Goal: Task Accomplishment & Management: Manage account settings

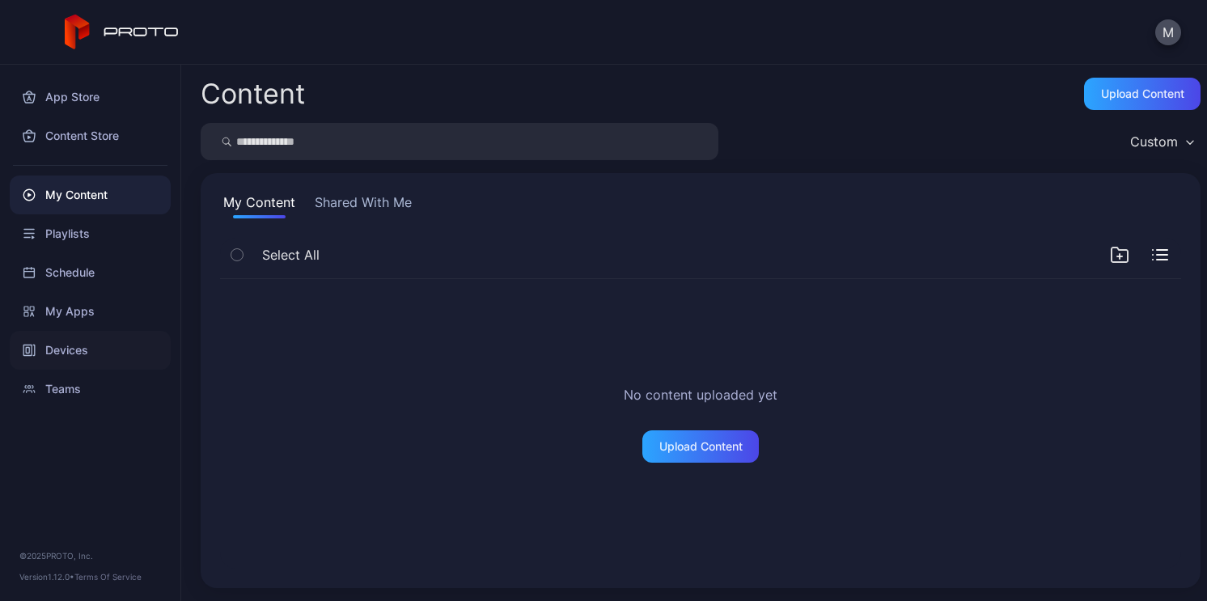
click at [87, 338] on div "Devices" at bounding box center [90, 350] width 161 height 39
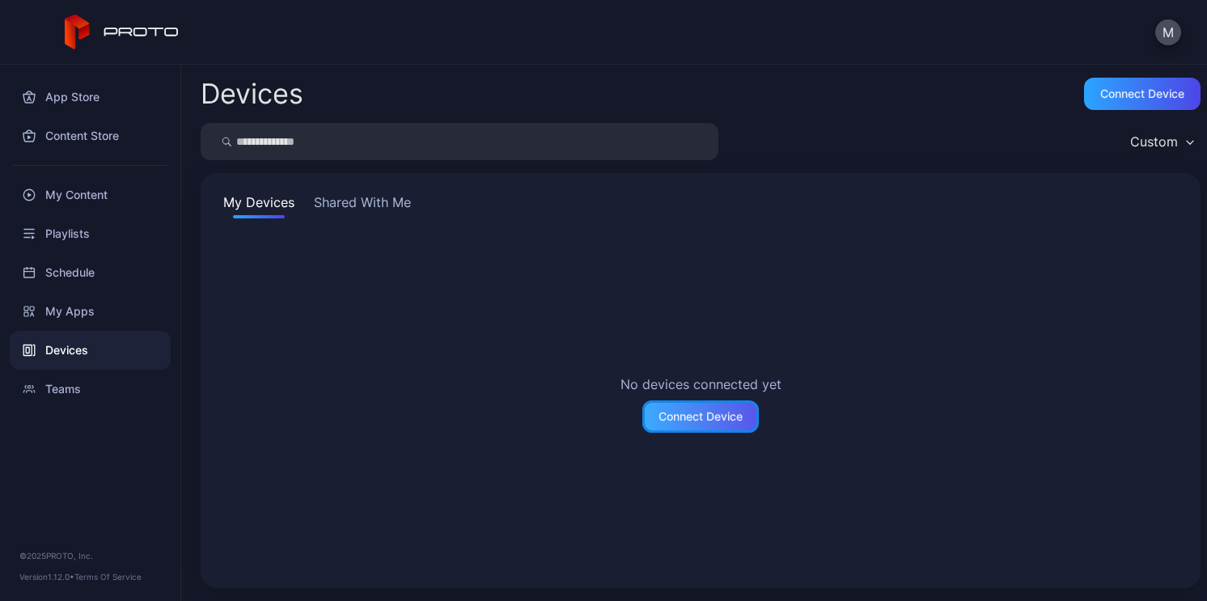
click at [687, 420] on div "Connect Device" at bounding box center [701, 416] width 84 height 13
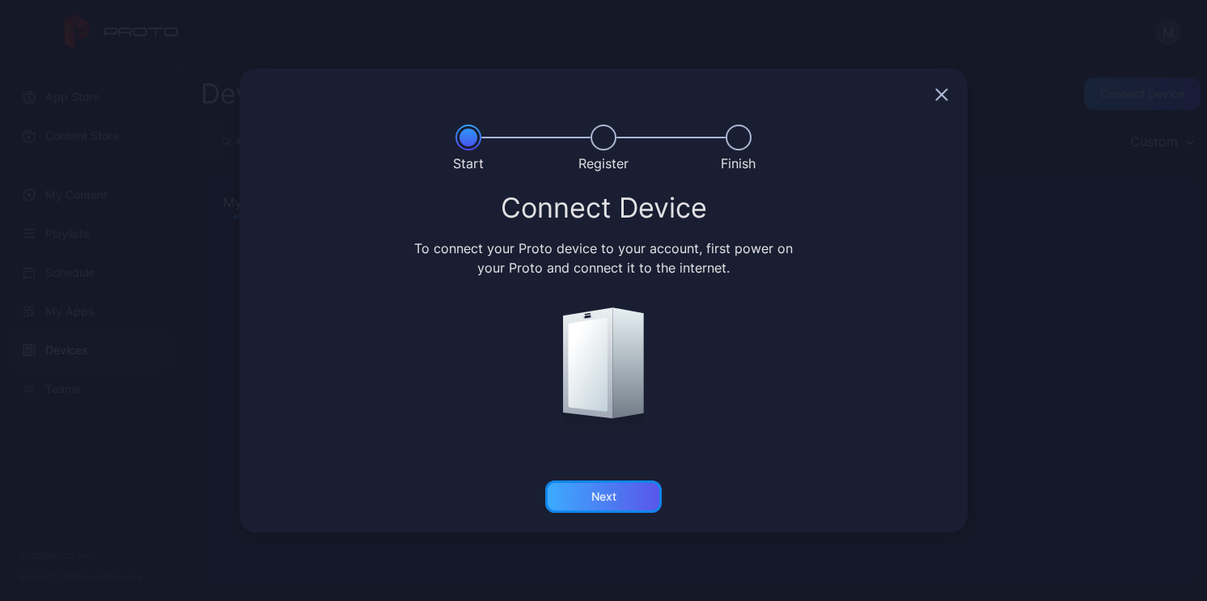
click at [616, 498] on div "Next" at bounding box center [603, 496] width 25 height 13
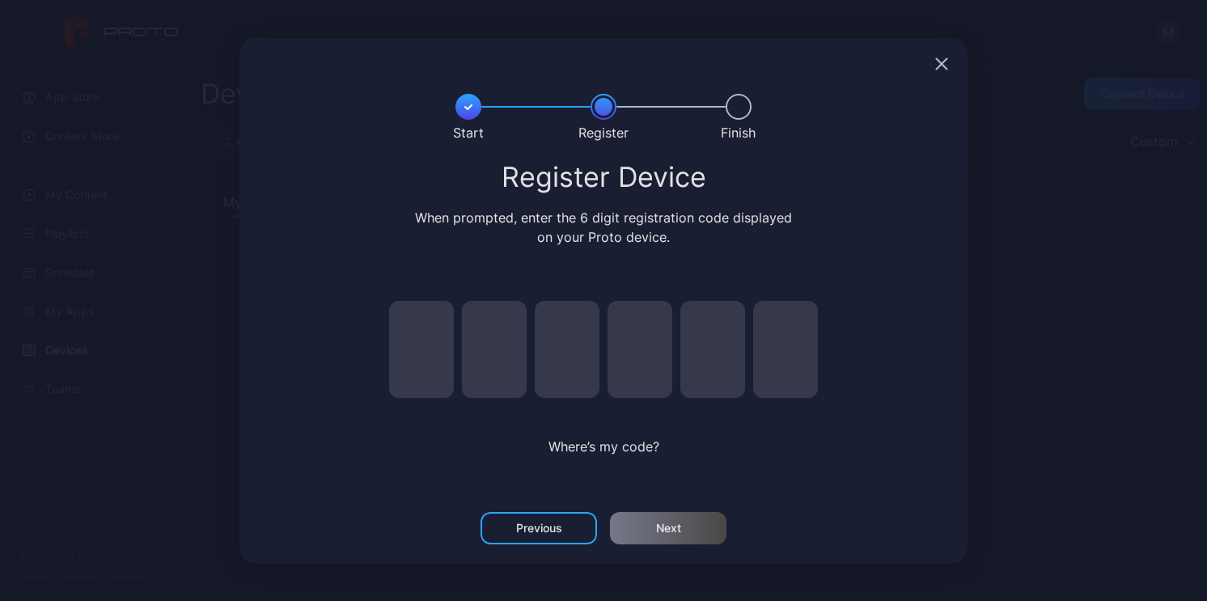
click at [430, 351] on input "pin code 1 of 6" at bounding box center [421, 349] width 65 height 97
click at [930, 61] on div at bounding box center [604, 64] width 728 height 52
click at [936, 63] on icon "button" at bounding box center [941, 63] width 13 height 13
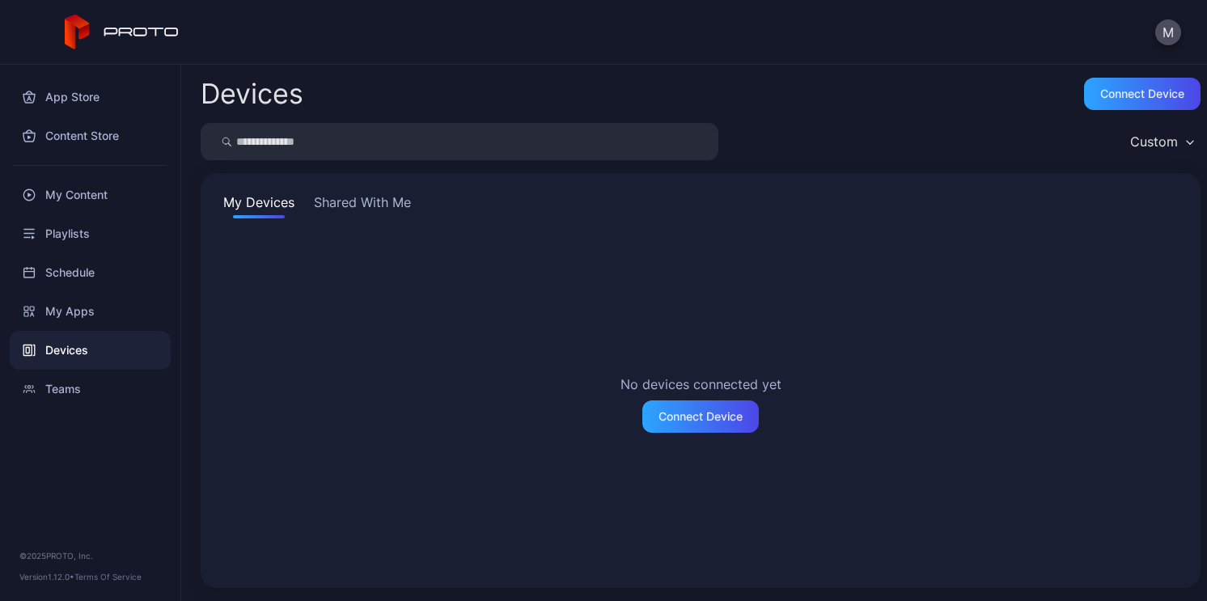
click at [925, 240] on div "No devices connected yet Connect Device" at bounding box center [700, 403] width 961 height 331
click at [372, 207] on button "Shared With Me" at bounding box center [363, 206] width 104 height 26
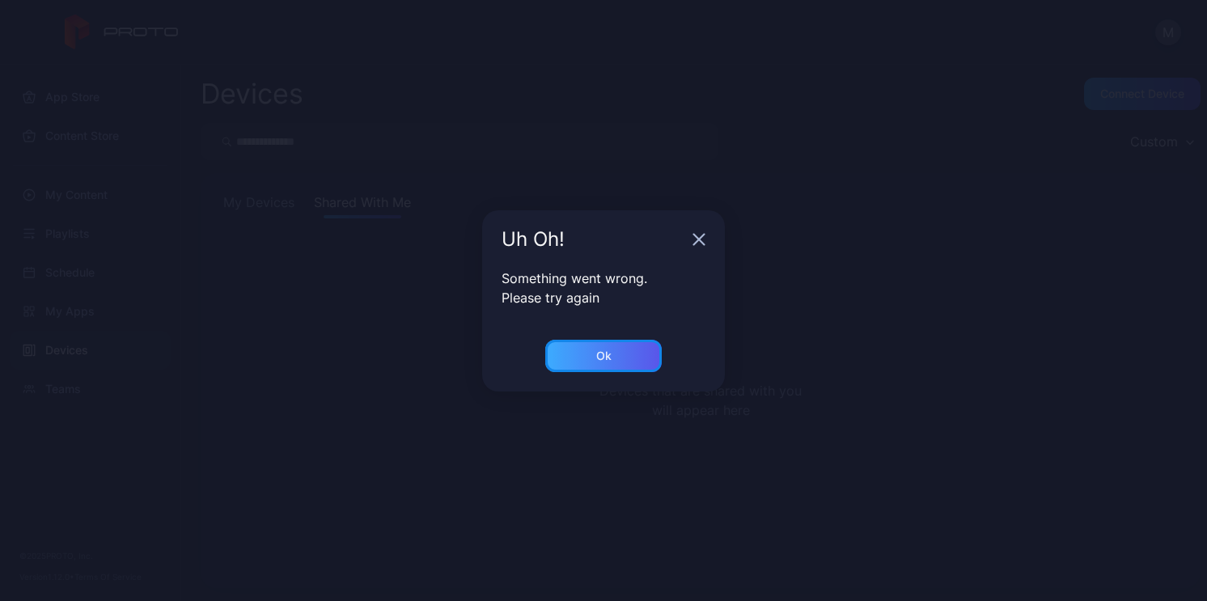
click at [600, 354] on div "Ok" at bounding box center [603, 356] width 15 height 13
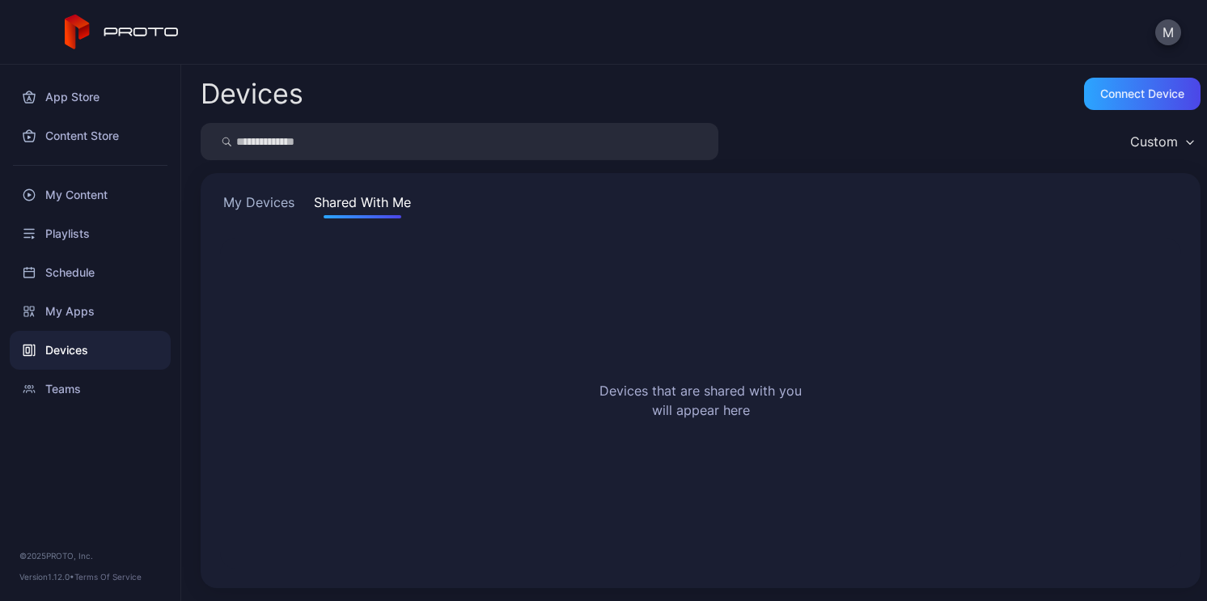
click at [251, 184] on div "My Devices Shared With Me Devices that are shared with you will appear here" at bounding box center [701, 380] width 1000 height 415
click at [256, 196] on button "My Devices" at bounding box center [259, 206] width 78 height 26
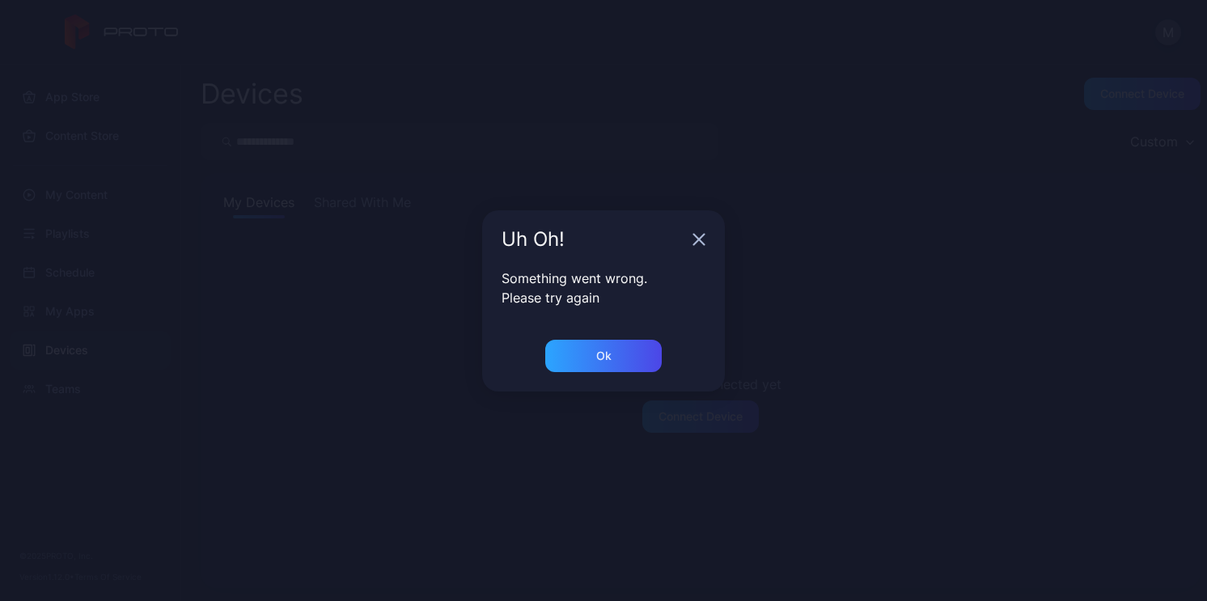
click at [593, 375] on div "Ok" at bounding box center [603, 366] width 243 height 52
click at [635, 394] on div "Uh Oh! Something went wrong. Please try again Ok" at bounding box center [603, 300] width 1207 height 601
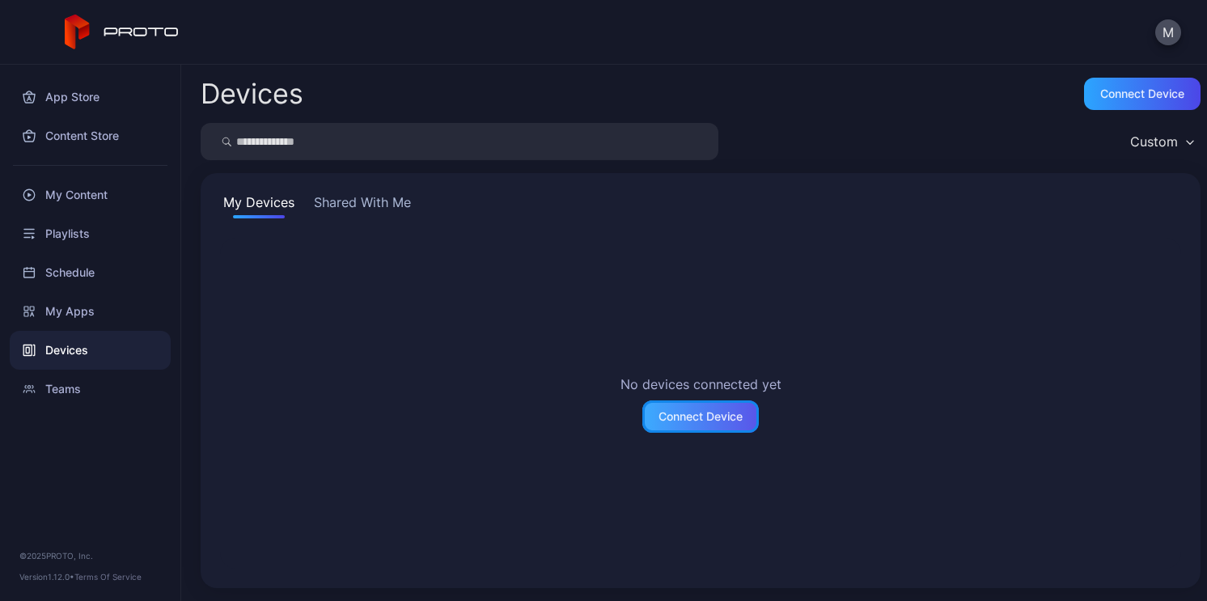
click at [660, 410] on div "Connect Device" at bounding box center [701, 416] width 84 height 13
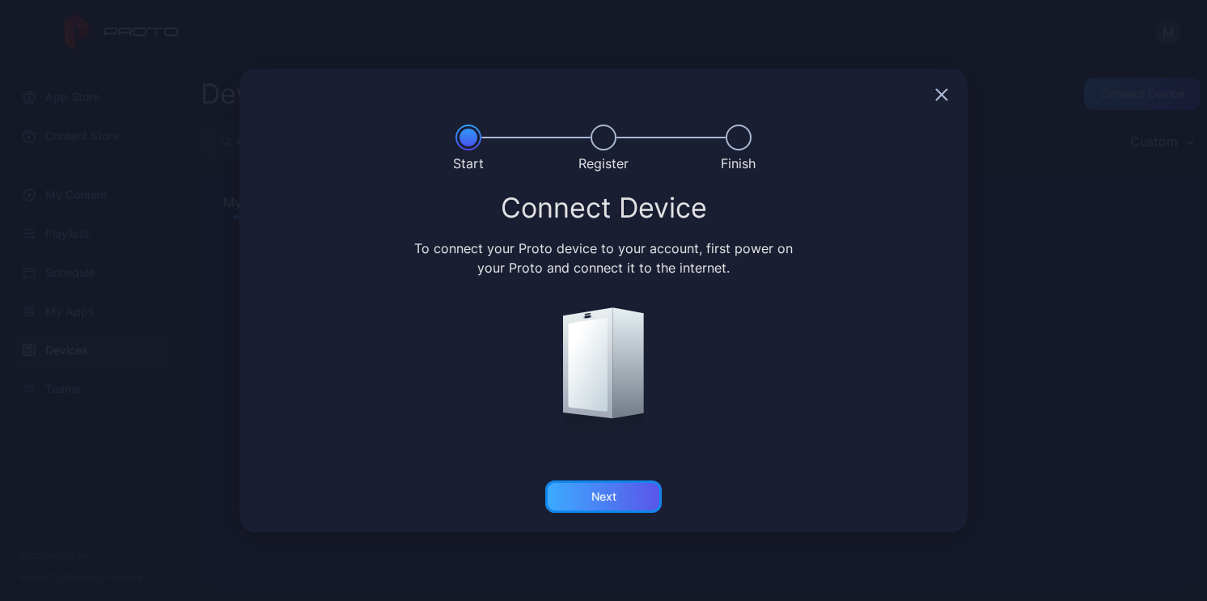
click at [604, 508] on div "Next" at bounding box center [603, 497] width 117 height 32
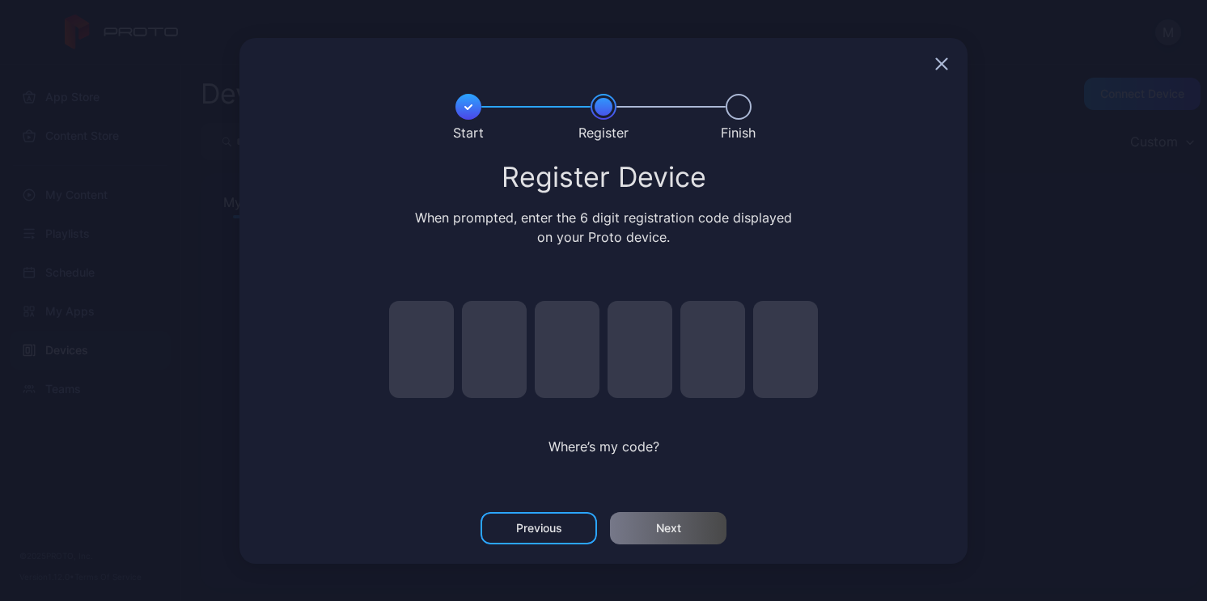
click at [444, 350] on input "pin code 1 of 6" at bounding box center [421, 349] width 65 height 97
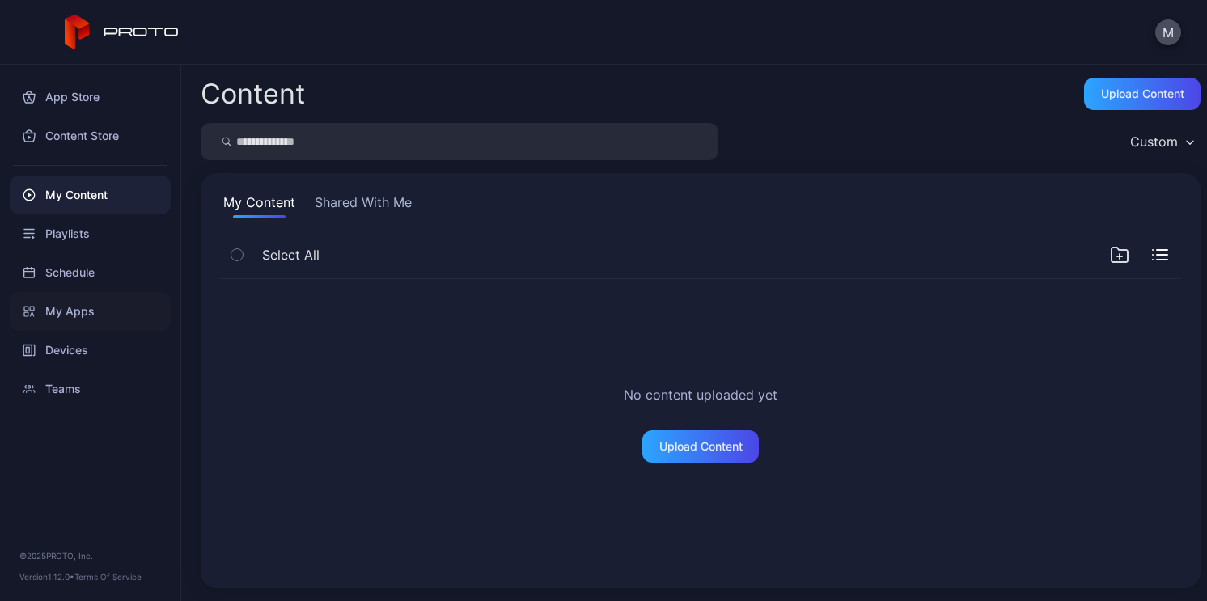
click at [82, 315] on div "My Apps" at bounding box center [90, 311] width 161 height 39
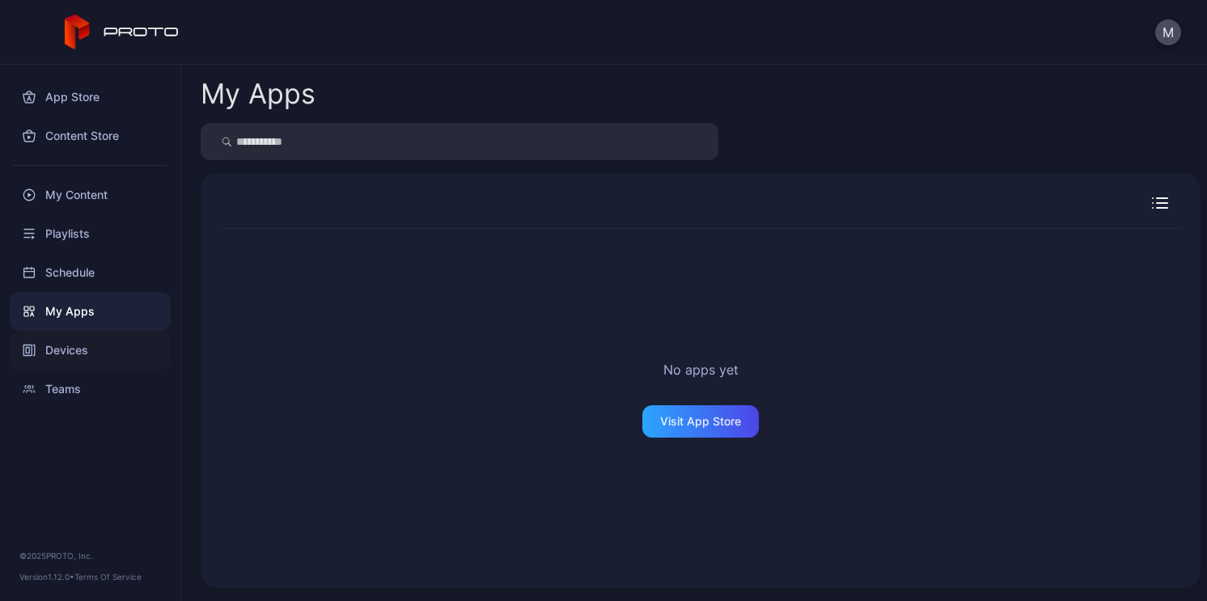
click at [78, 351] on div "Devices" at bounding box center [90, 350] width 161 height 39
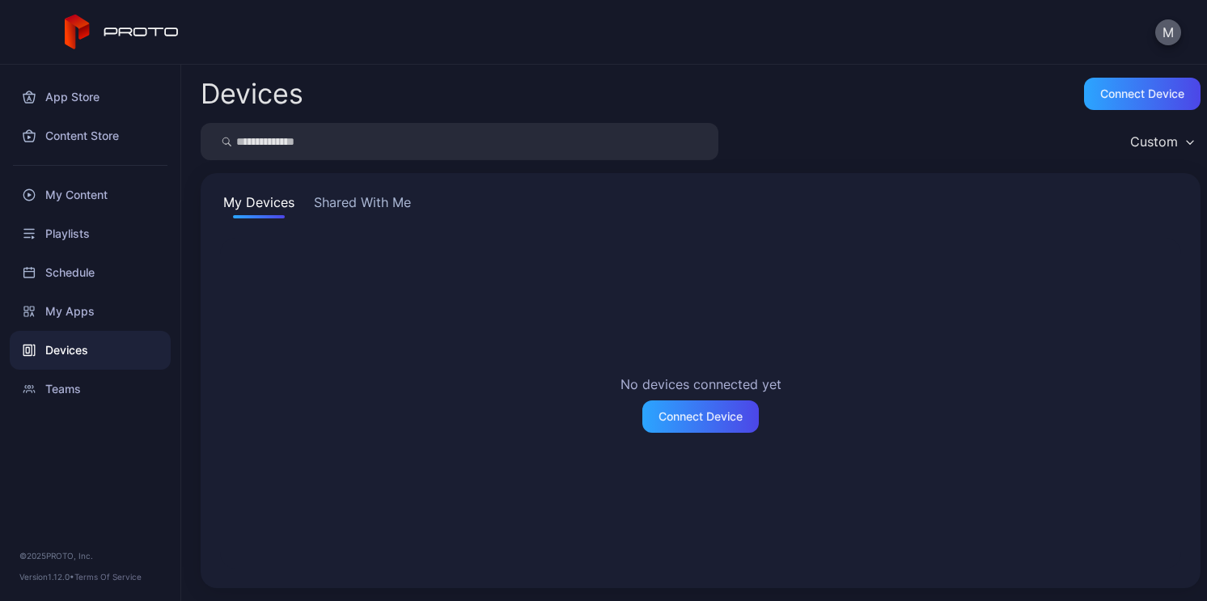
click at [1164, 44] on button "M" at bounding box center [1168, 32] width 26 height 26
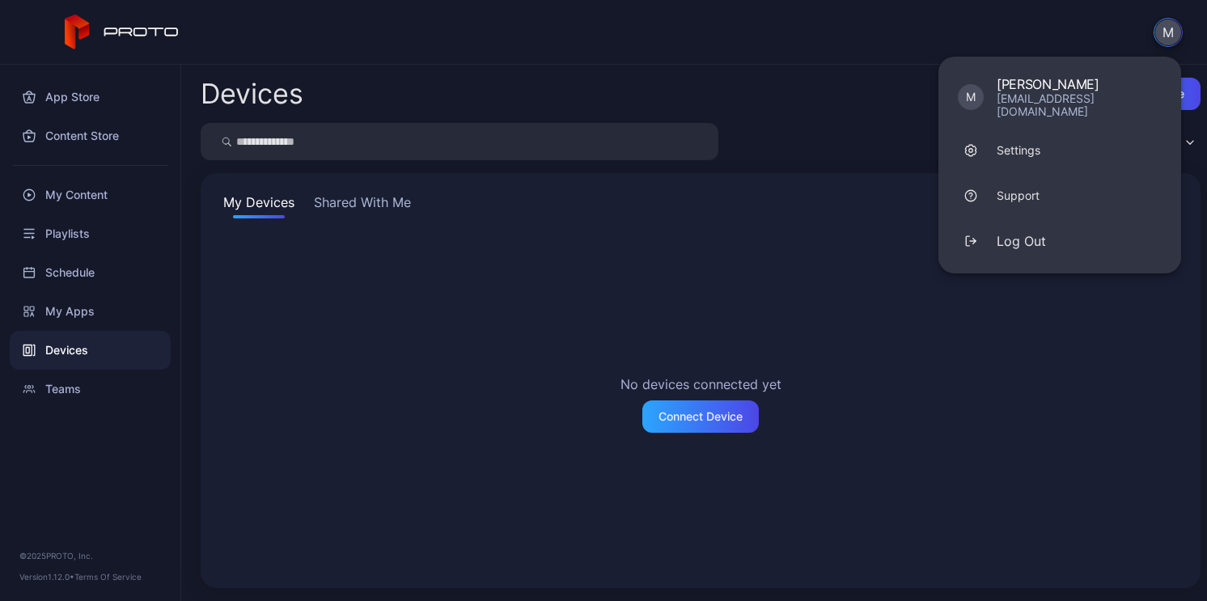
click at [879, 367] on div "No devices connected yet Connect Device" at bounding box center [700, 403] width 961 height 331
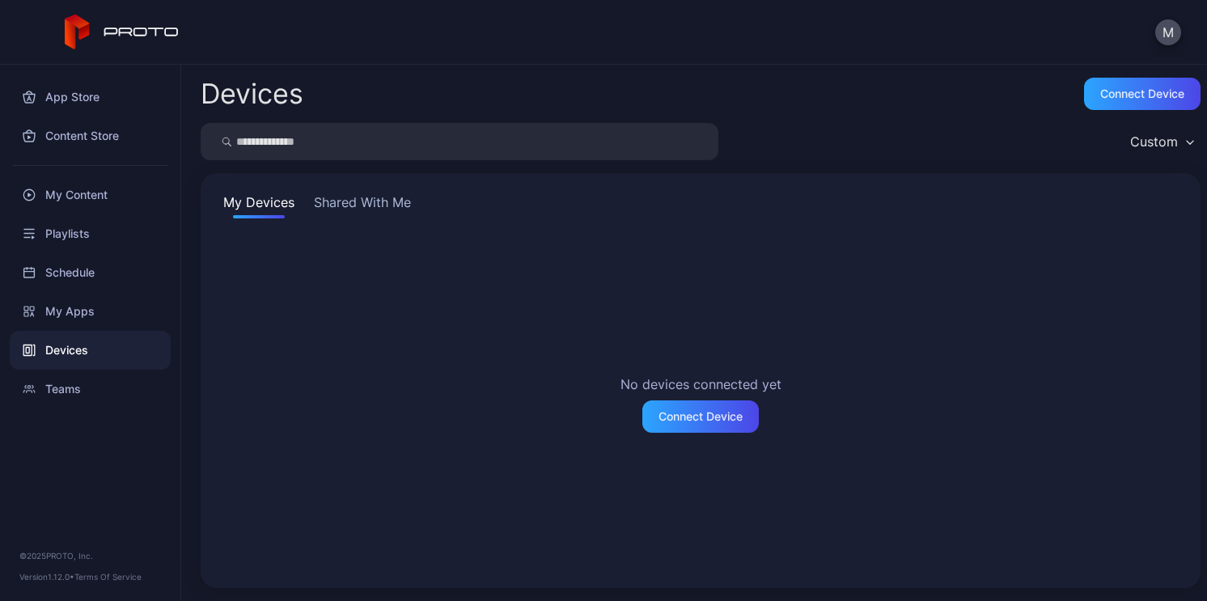
click at [879, 367] on div "No devices connected yet Connect Device" at bounding box center [700, 403] width 961 height 331
click at [710, 412] on div "Connect Device" at bounding box center [701, 416] width 84 height 13
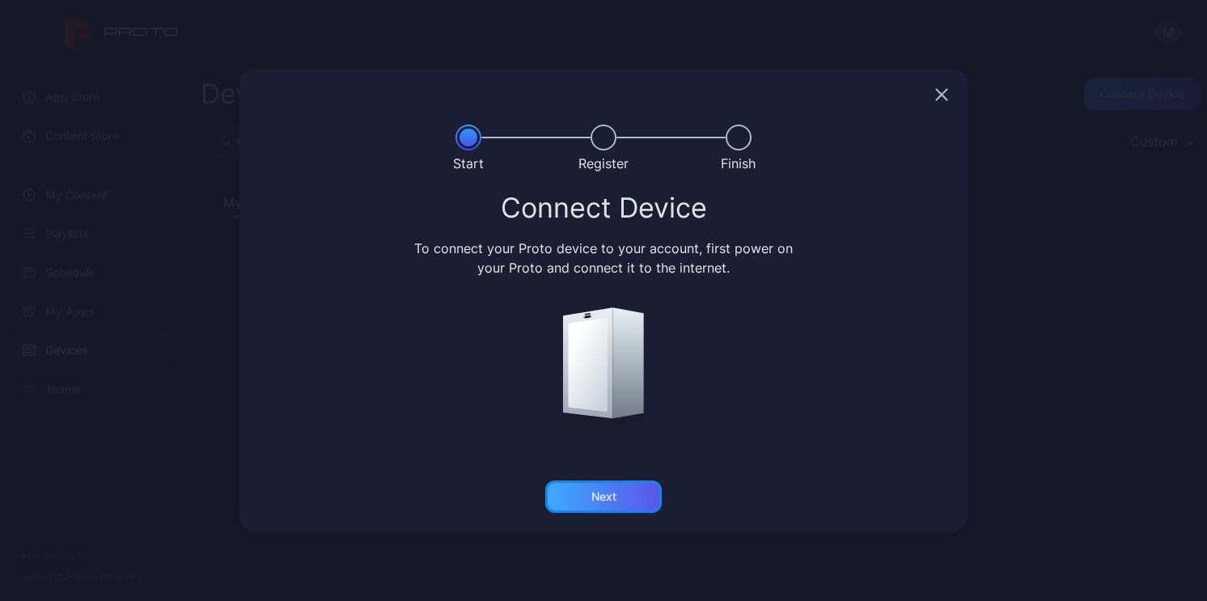
click at [624, 498] on div "Next" at bounding box center [603, 497] width 117 height 32
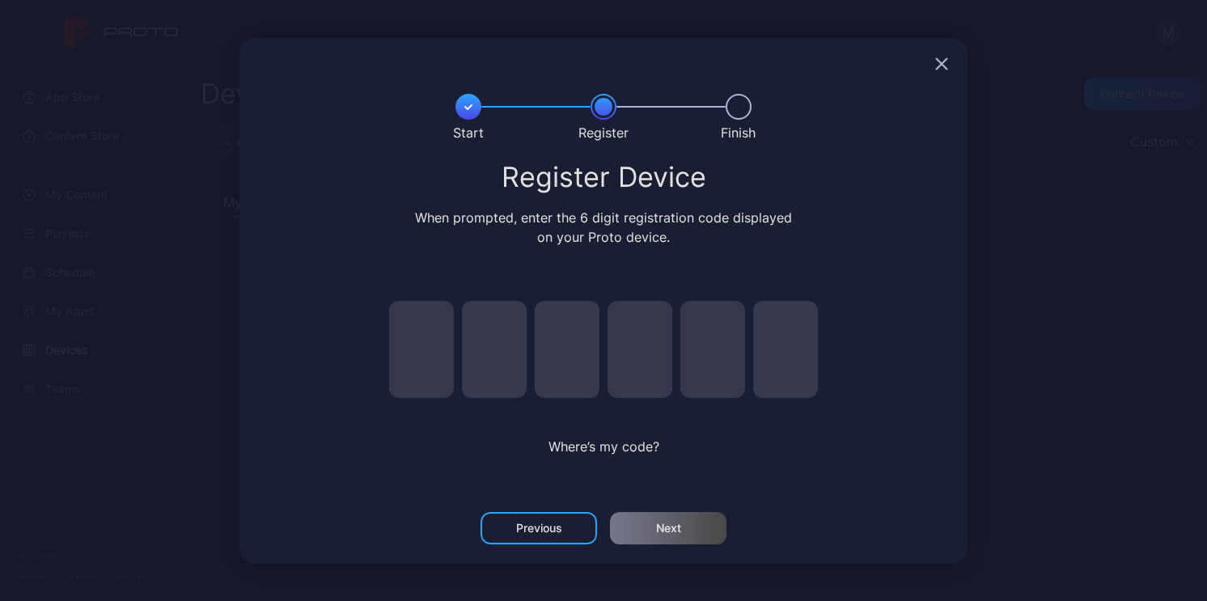
click at [438, 359] on input "pin code 1 of 6" at bounding box center [421, 349] width 65 height 97
type input "*"
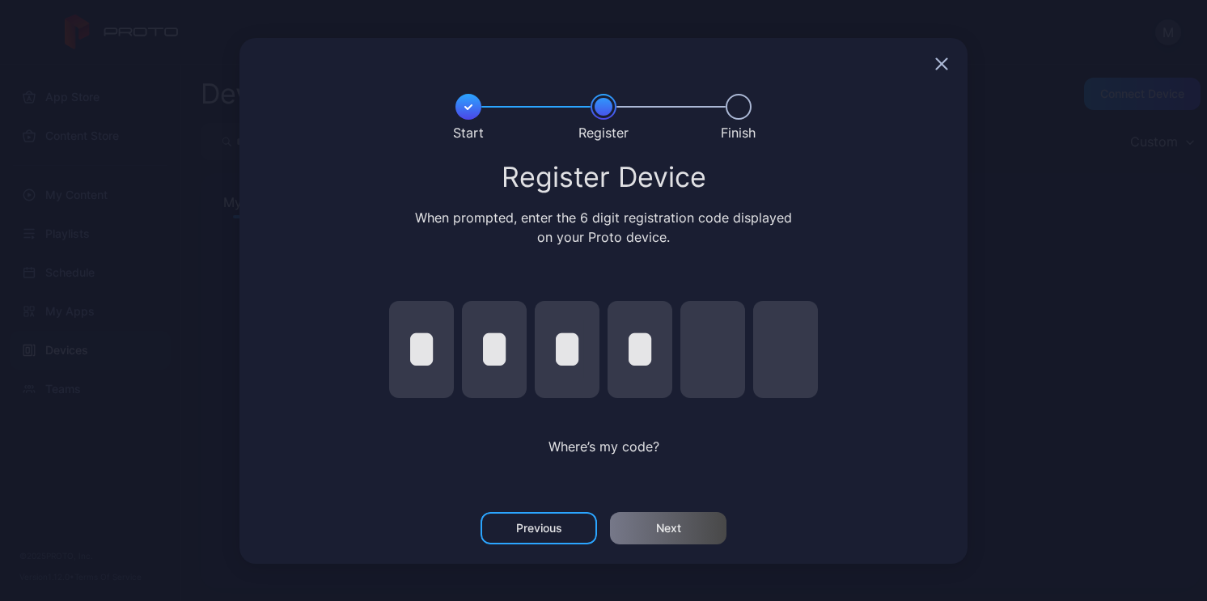
type input "*"
click at [638, 537] on div "Next" at bounding box center [668, 528] width 117 height 32
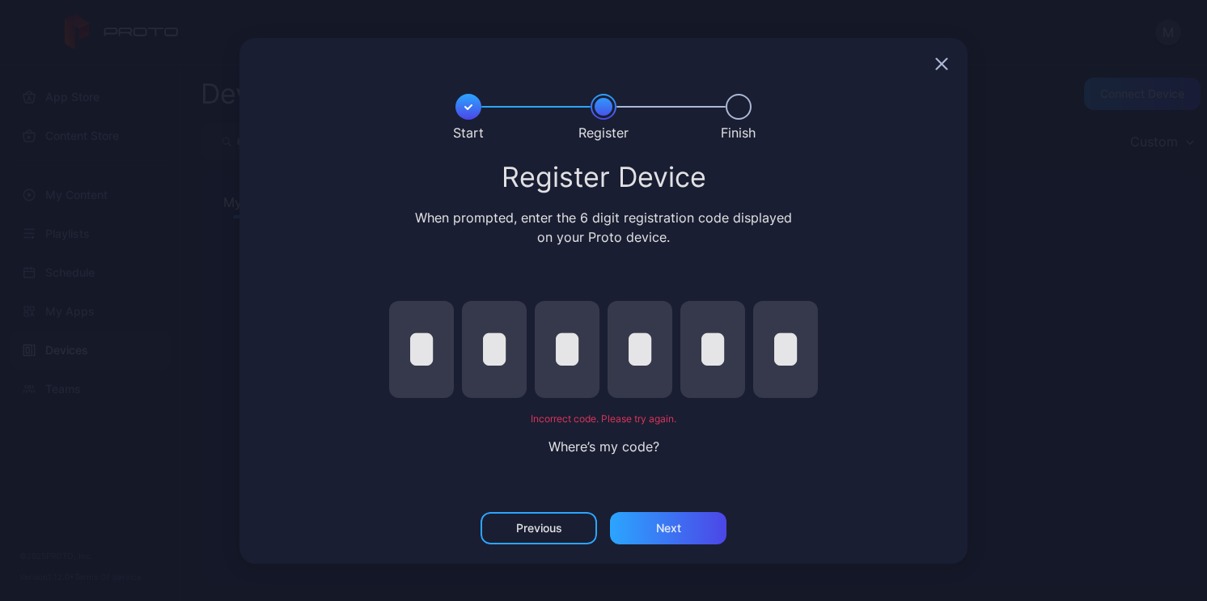
click at [426, 371] on input "*" at bounding box center [421, 349] width 65 height 97
type input "*"
drag, startPoint x: 722, startPoint y: 364, endPoint x: 696, endPoint y: 364, distance: 25.9
click at [696, 364] on input "*" at bounding box center [712, 349] width 65 height 97
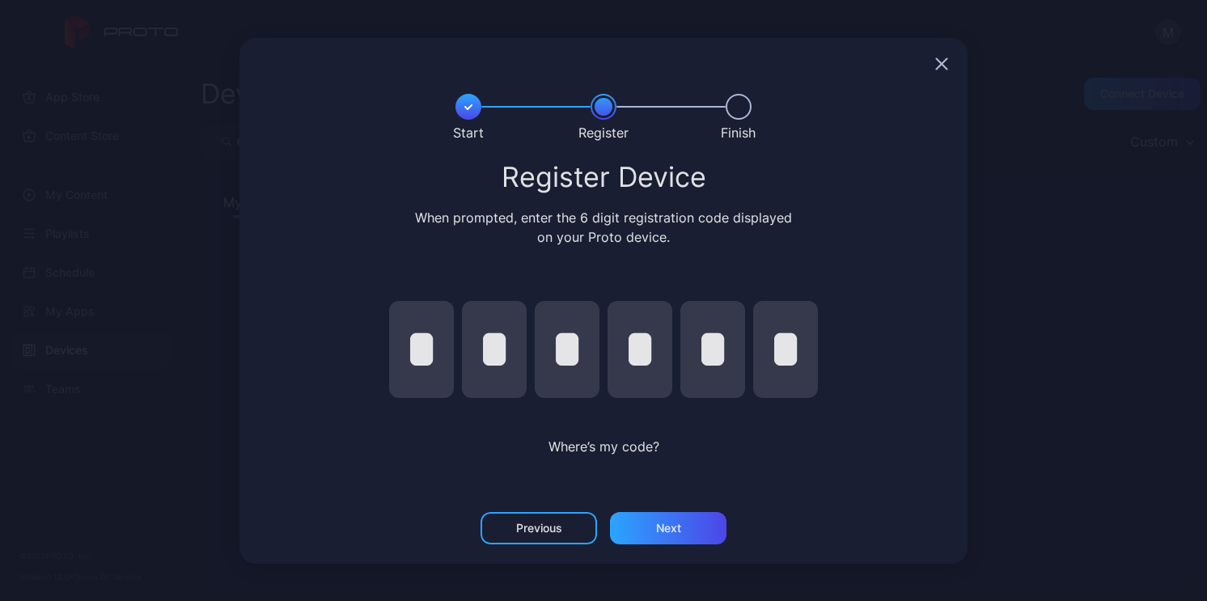
type input "*"
click at [687, 513] on div "Next" at bounding box center [668, 528] width 117 height 32
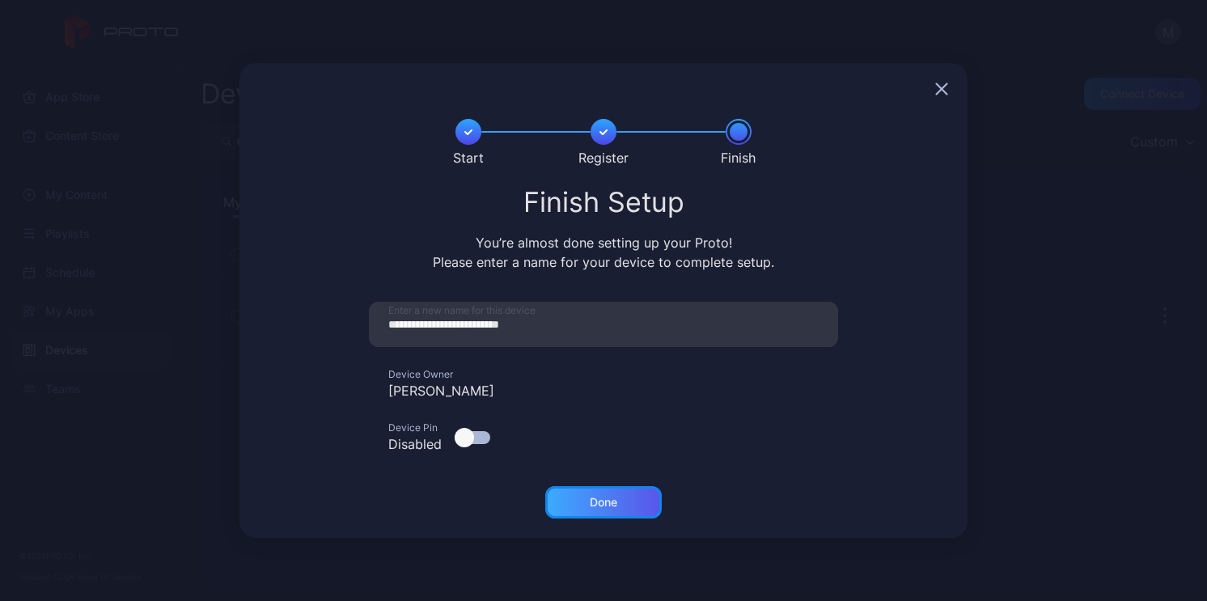
click at [613, 508] on div "Done" at bounding box center [604, 502] width 28 height 13
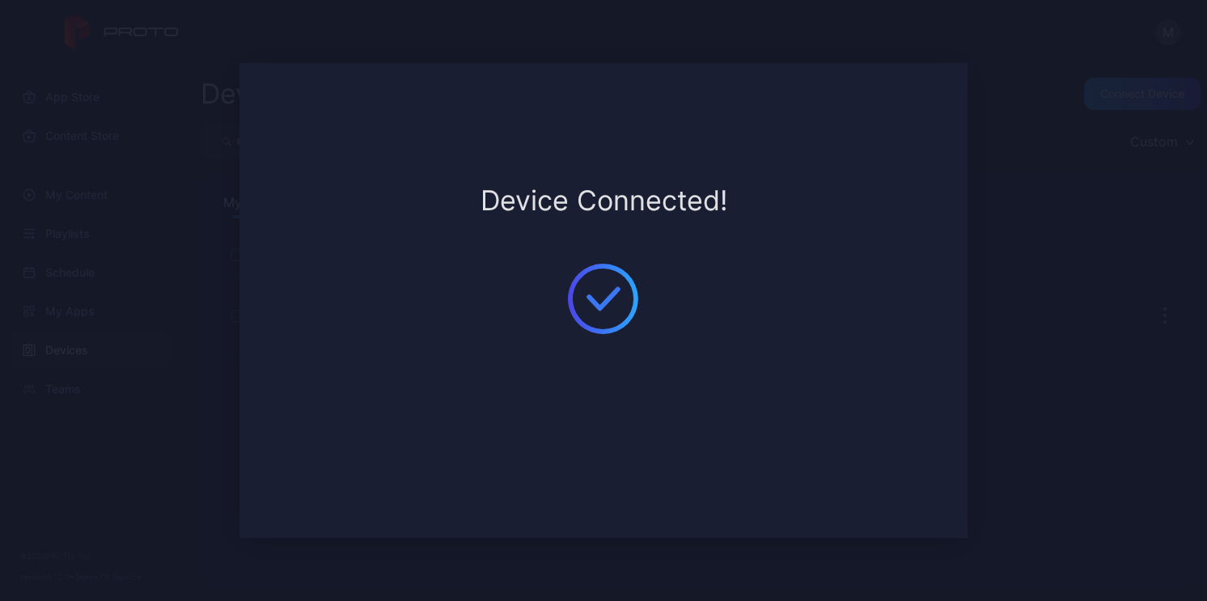
click at [634, 359] on div "Device Connected!" at bounding box center [604, 300] width 728 height 475
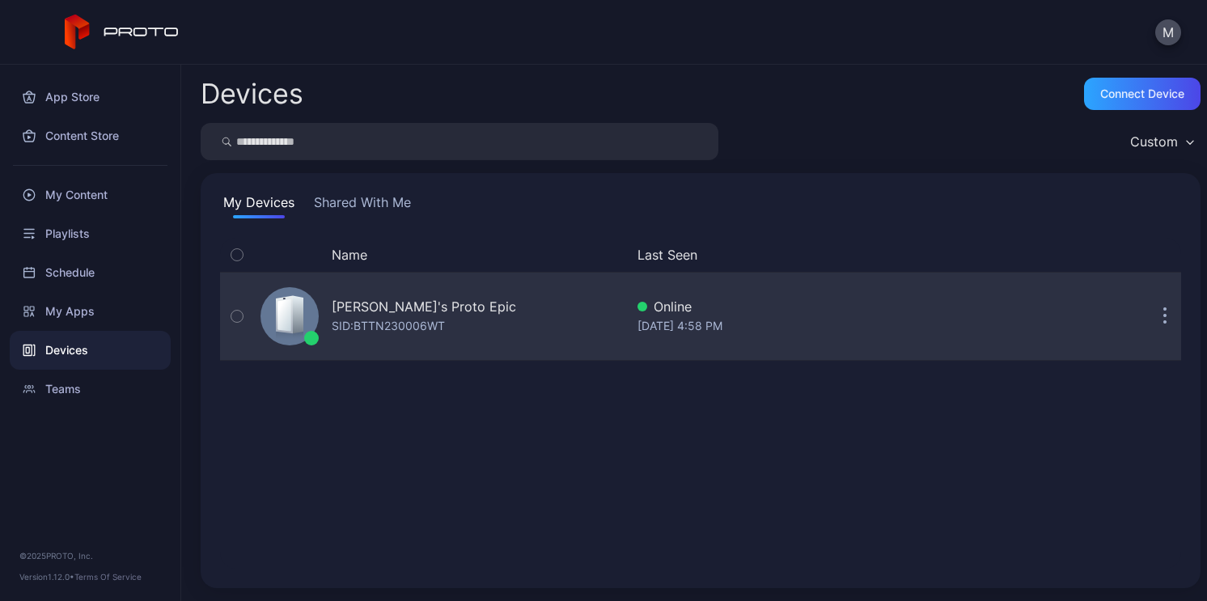
click at [1150, 322] on button "button" at bounding box center [1165, 316] width 32 height 32
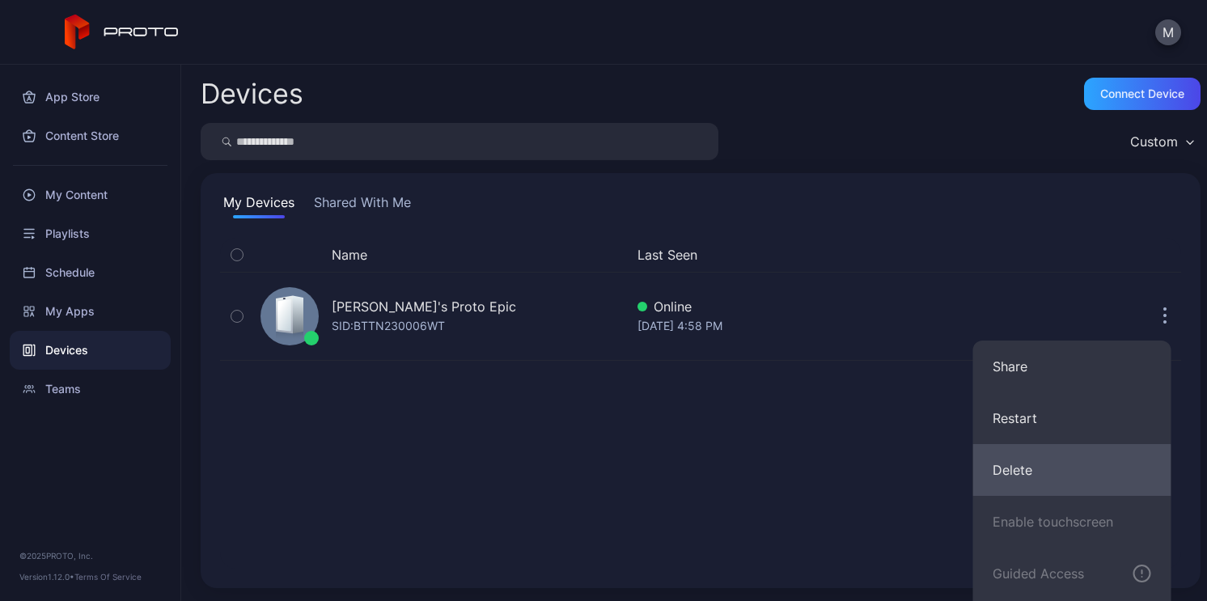
scroll to position [102, 0]
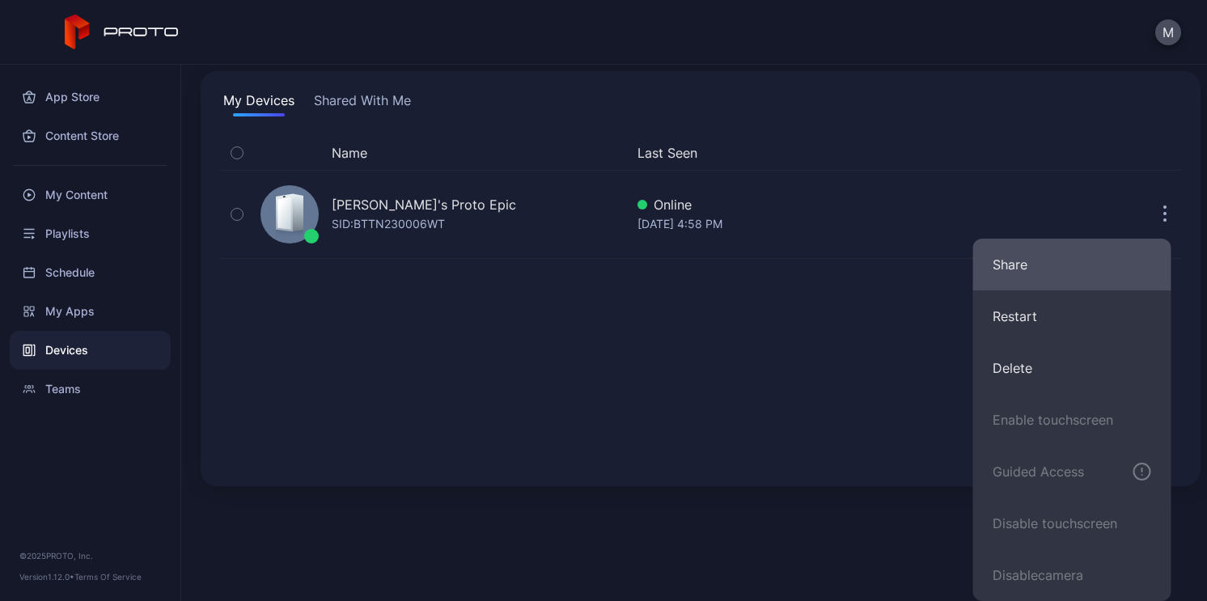
click at [1040, 271] on button "Share" at bounding box center [1072, 265] width 198 height 52
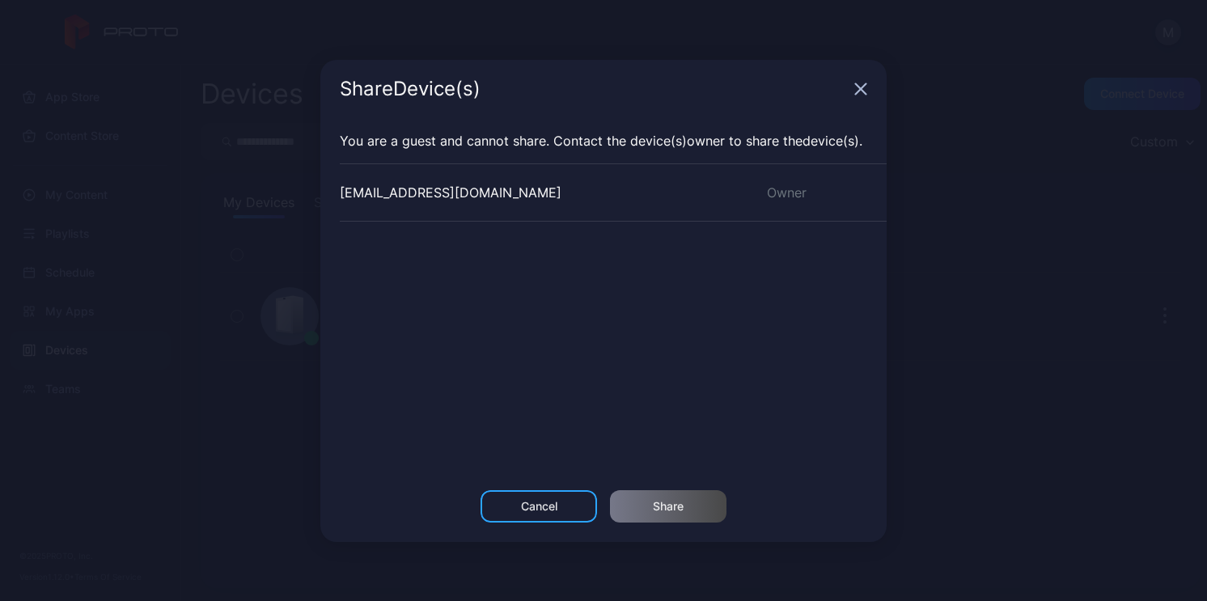
click at [492, 192] on div "[EMAIL_ADDRESS][DOMAIN_NAME] Owner" at bounding box center [613, 192] width 547 height 58
drag, startPoint x: 860, startPoint y: 91, endPoint x: 562, endPoint y: 474, distance: 485.5
click at [564, 480] on div "Share Device (s) You are a guest and cannot share. Contact the Device (s) owner…" at bounding box center [603, 301] width 566 height 482
click at [867, 90] on div "Share Device (s)" at bounding box center [603, 89] width 566 height 58
click at [860, 89] on icon "button" at bounding box center [861, 88] width 11 height 11
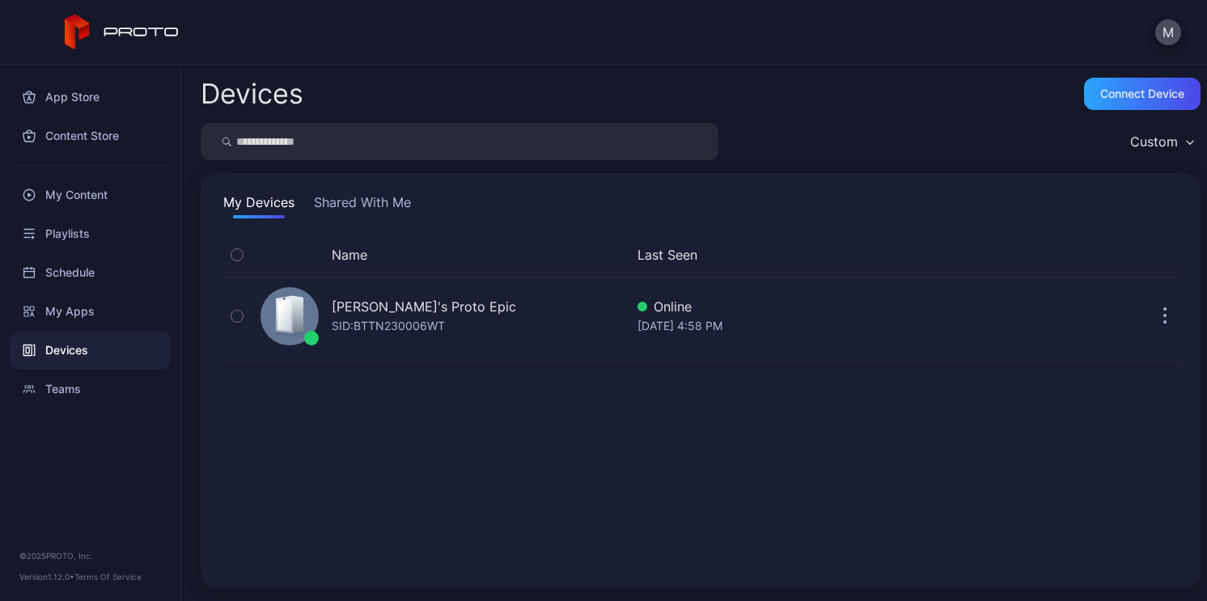
click at [1187, 143] on icon "button" at bounding box center [1190, 142] width 6 height 3
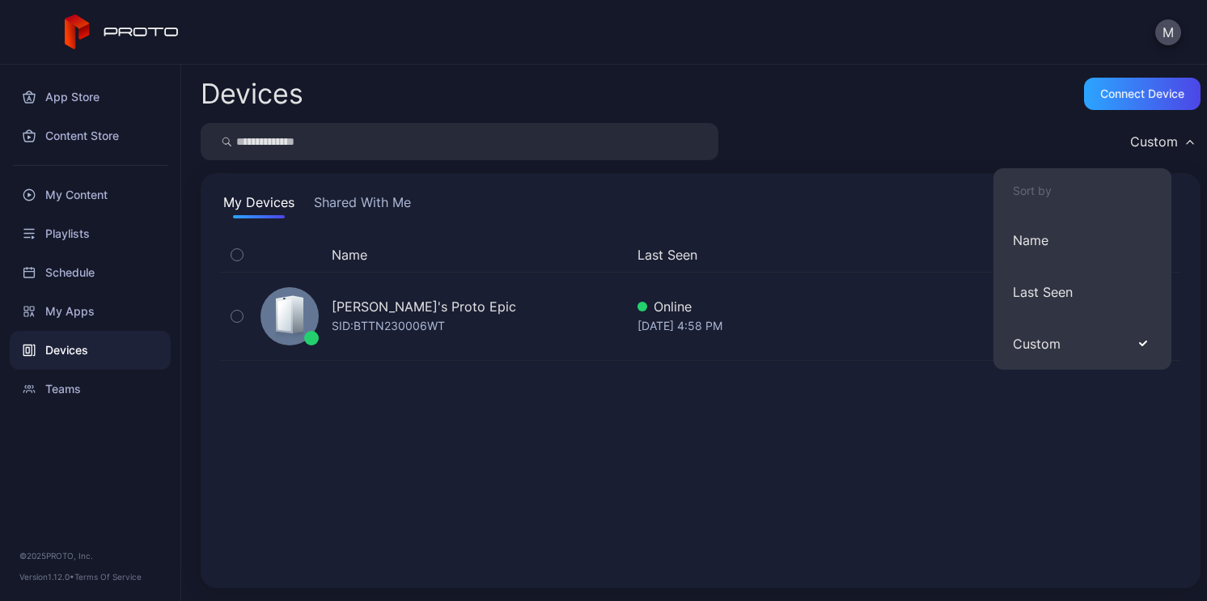
click at [963, 125] on div "Custom" at bounding box center [701, 141] width 1000 height 37
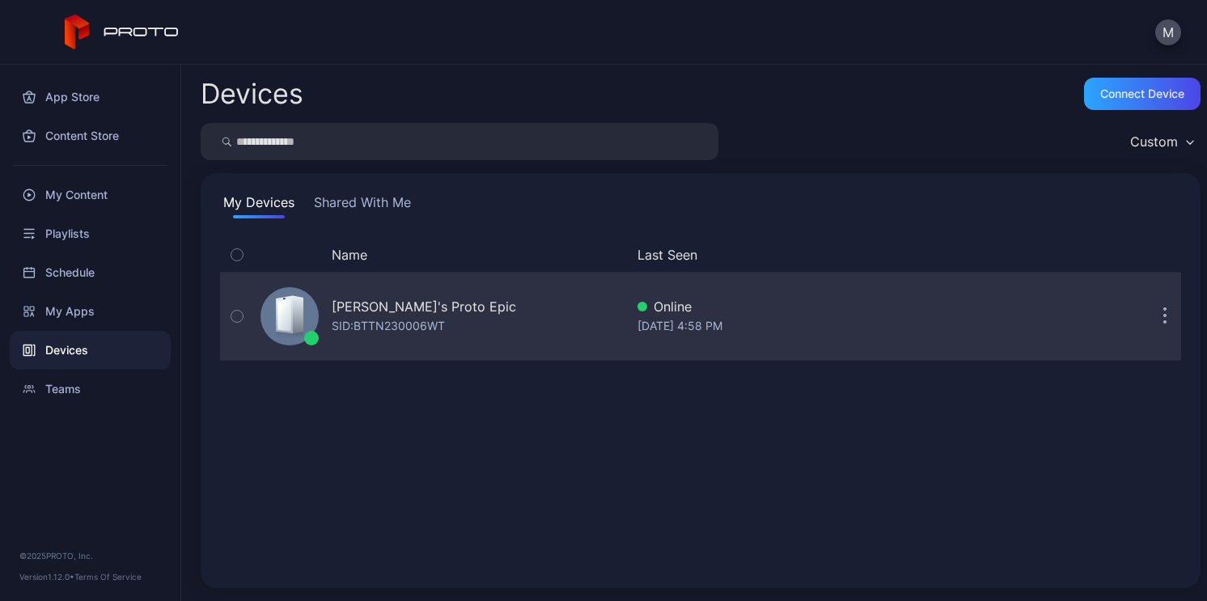
click at [1045, 304] on div "[PERSON_NAME]'s Proto Epic SID: BTTN230006WT Online [DATE] 4:58 PM" at bounding box center [700, 316] width 961 height 81
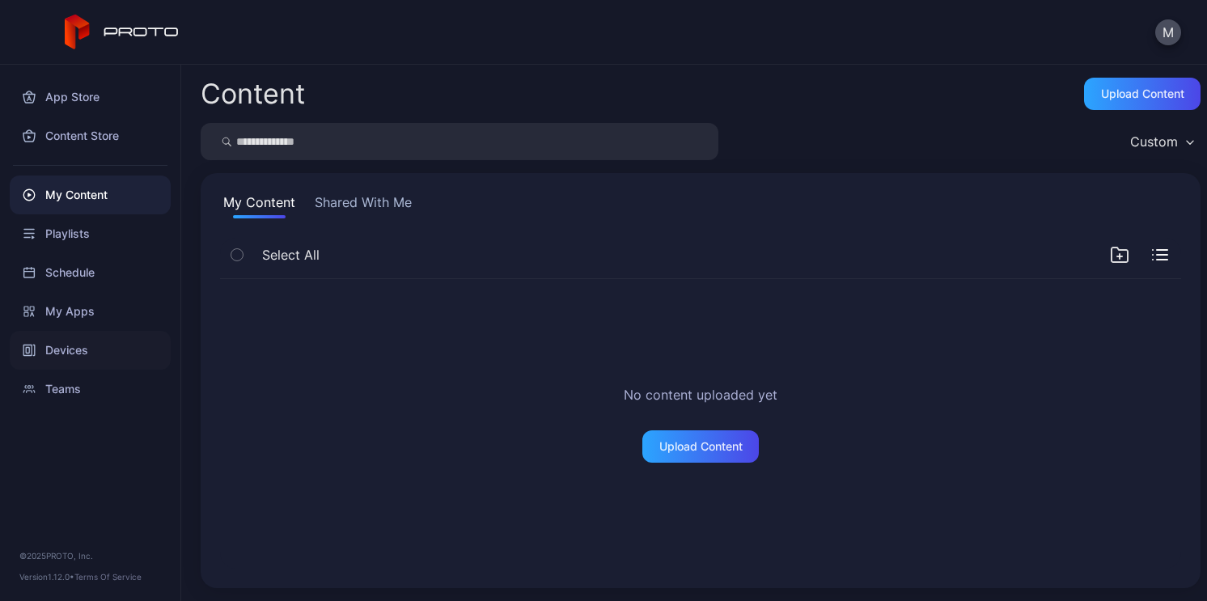
click at [71, 357] on div "Devices" at bounding box center [90, 350] width 161 height 39
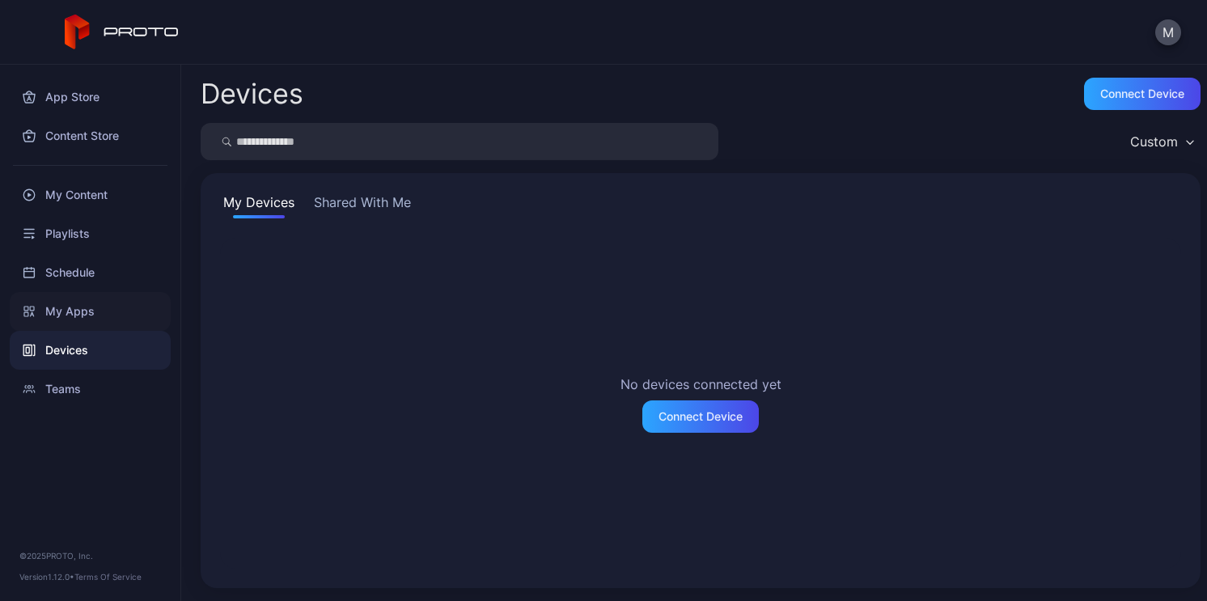
click at [67, 316] on div "My Apps" at bounding box center [90, 311] width 161 height 39
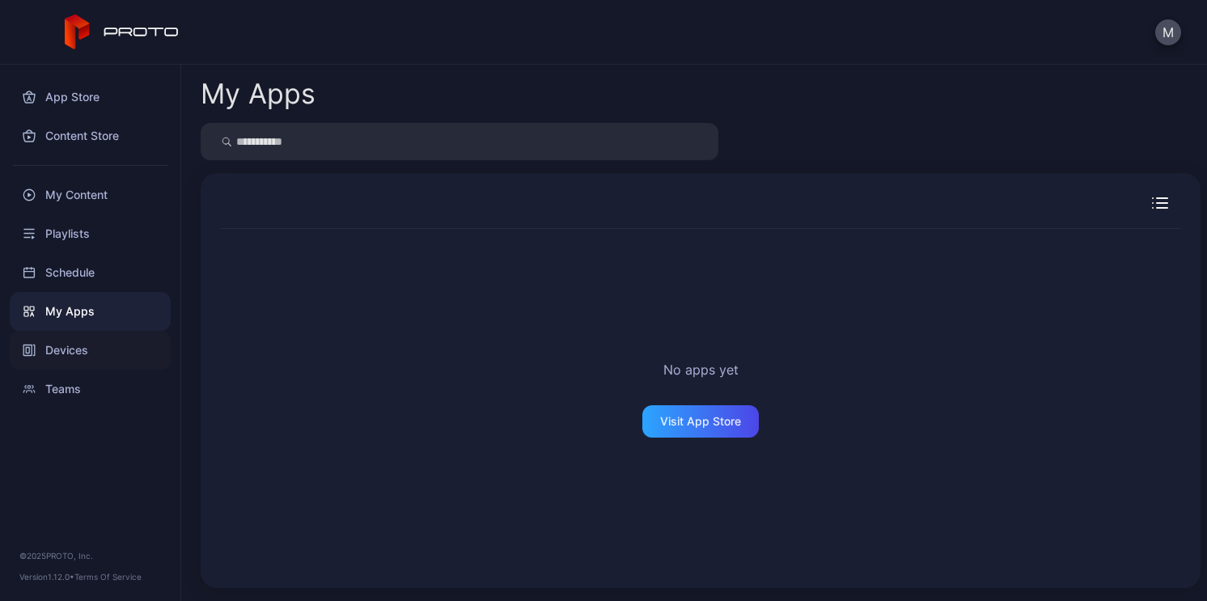
click at [79, 362] on div "Devices" at bounding box center [90, 350] width 161 height 39
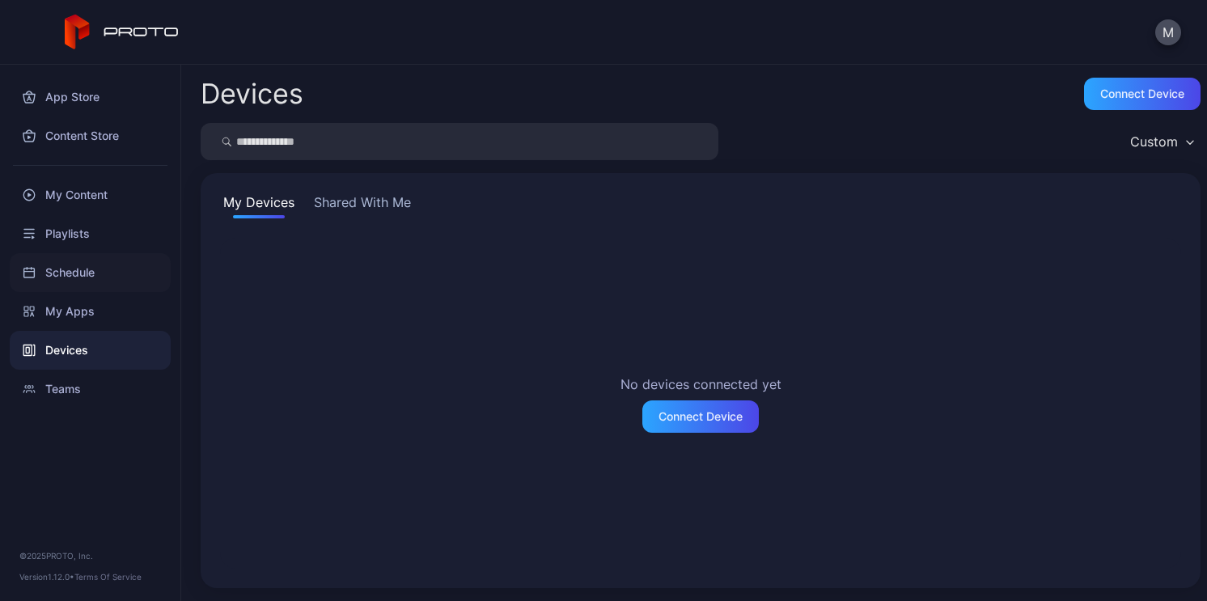
click at [93, 279] on div "Schedule" at bounding box center [90, 272] width 161 height 39
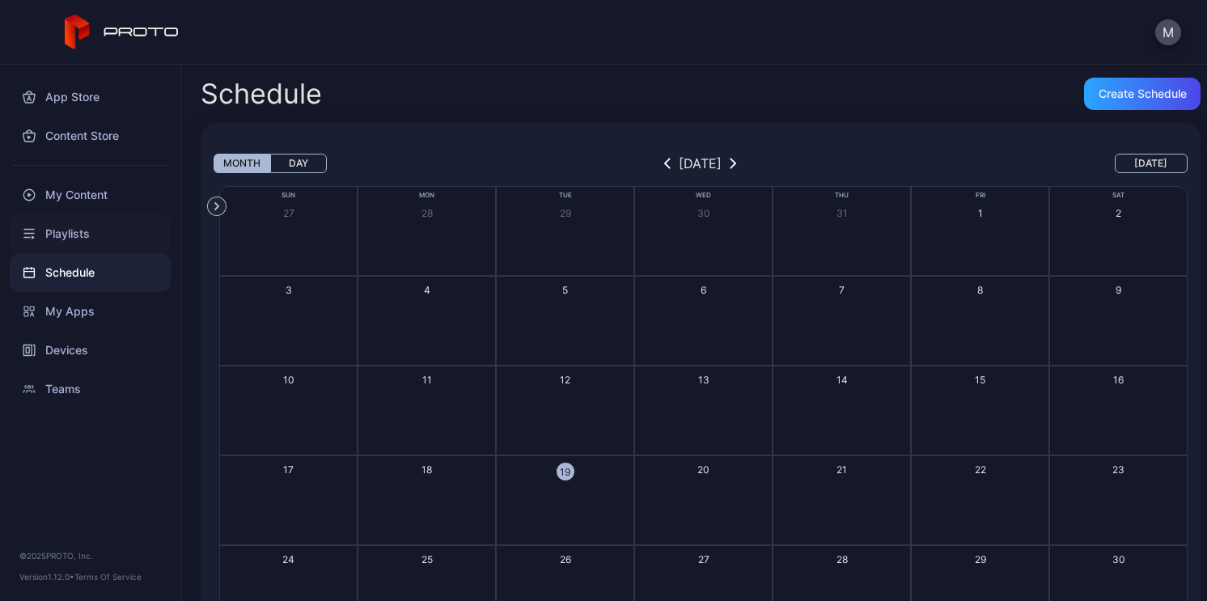
click at [79, 240] on div "Playlists" at bounding box center [90, 233] width 161 height 39
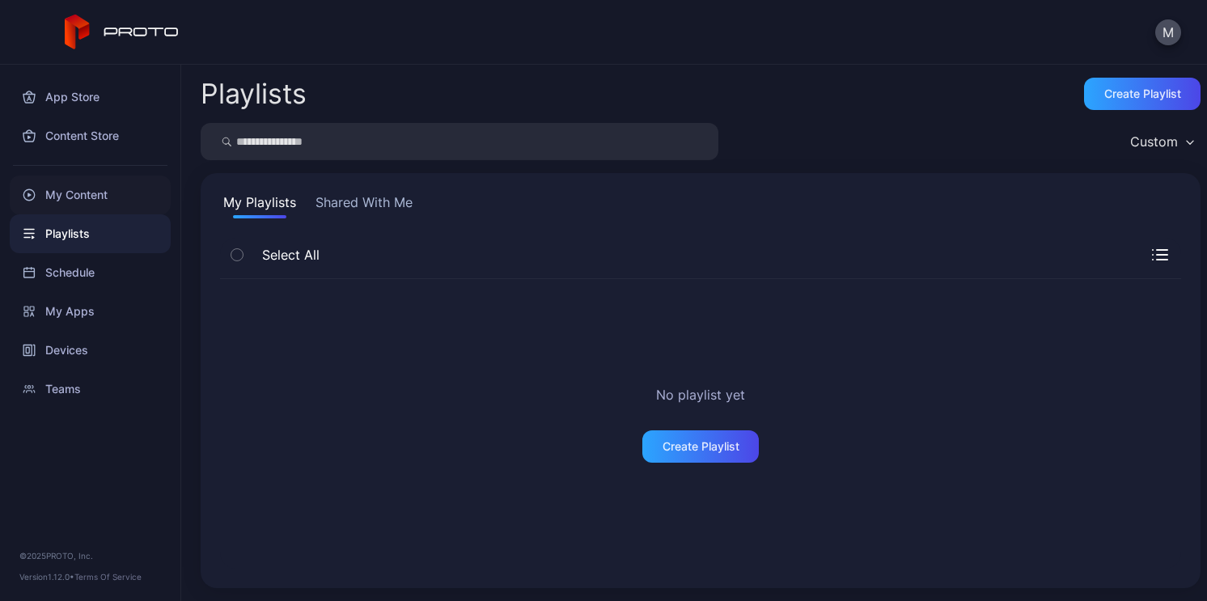
click at [99, 197] on div "My Content" at bounding box center [90, 195] width 161 height 39
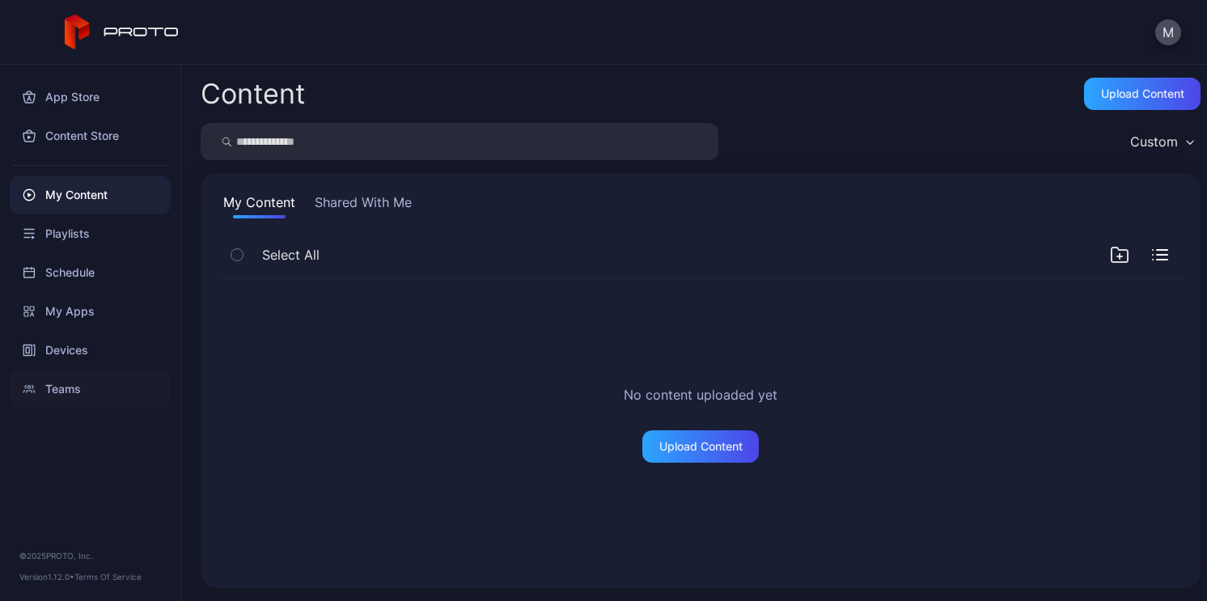
click at [89, 398] on div "Teams" at bounding box center [90, 389] width 161 height 39
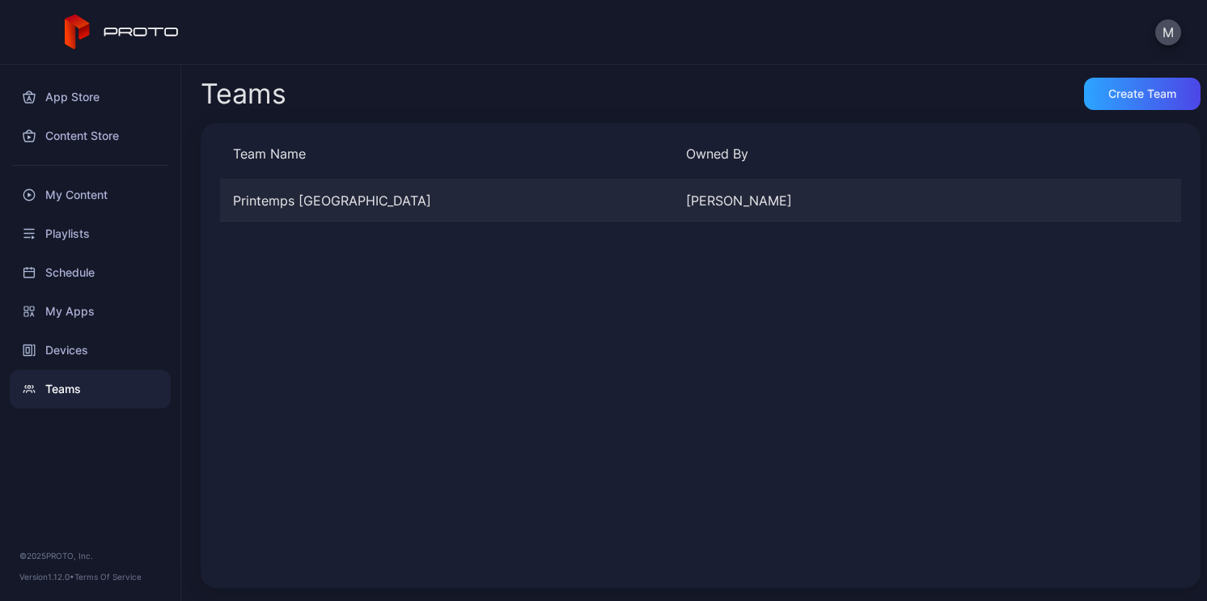
click at [316, 197] on div "Printemps Doha" at bounding box center [446, 200] width 453 height 19
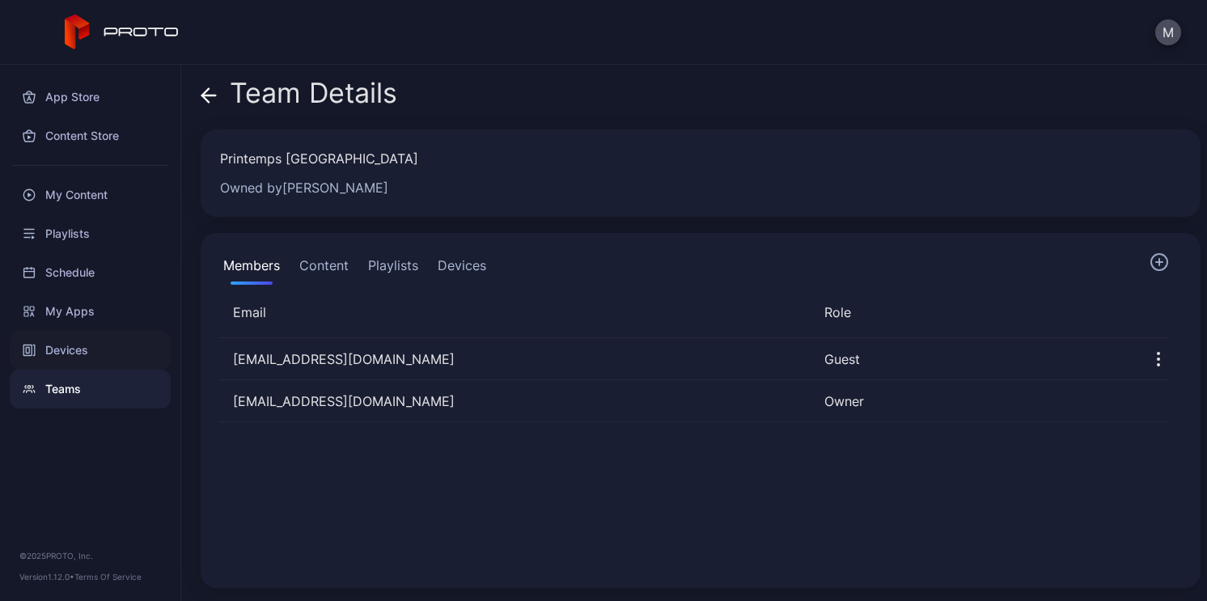
click at [74, 339] on div "Devices" at bounding box center [90, 350] width 161 height 39
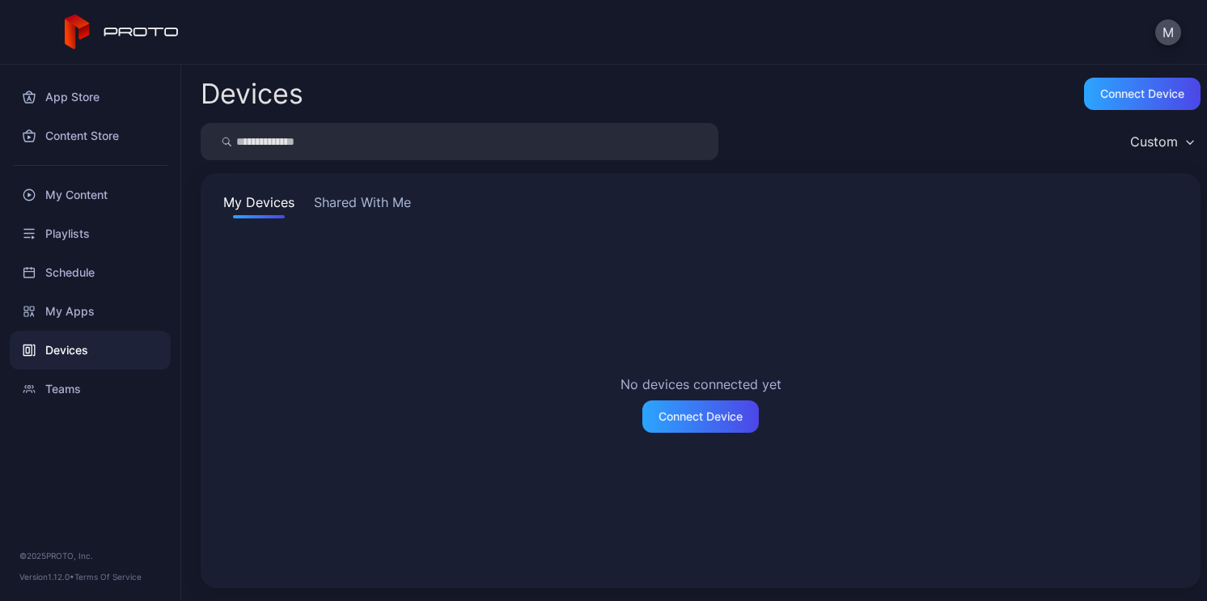
click at [67, 347] on div "Devices" at bounding box center [90, 350] width 161 height 39
click at [361, 185] on div "My Devices Shared With Me No devices connected yet Connect Device" at bounding box center [701, 380] width 1000 height 415
click at [362, 197] on button "Shared With Me" at bounding box center [363, 206] width 104 height 26
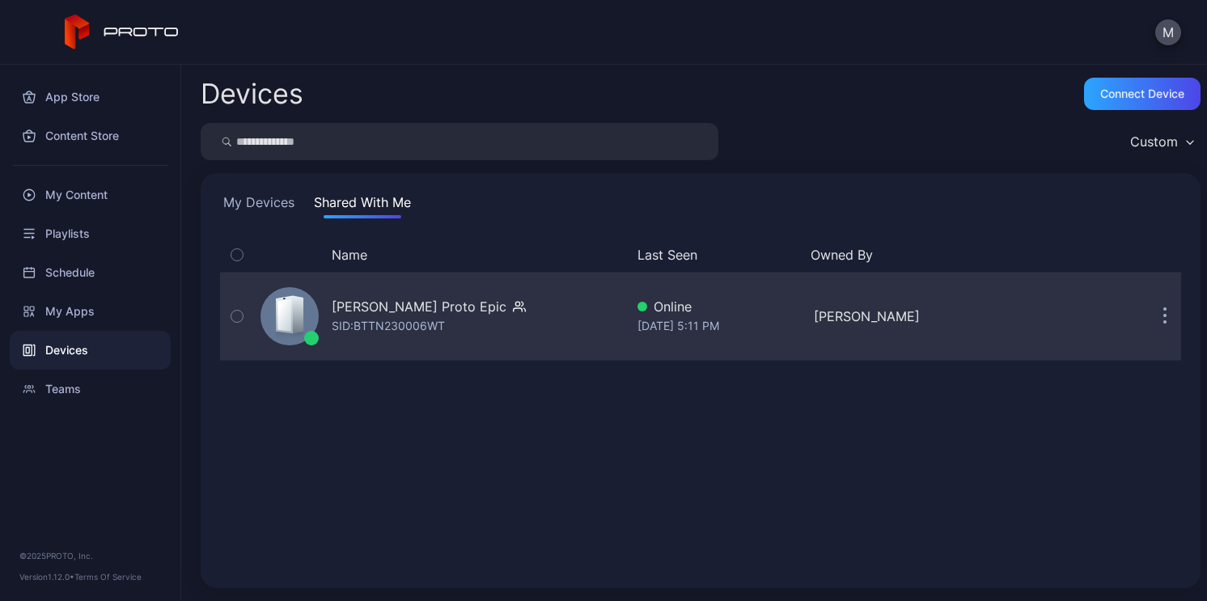
click at [460, 289] on div "Mohammad Aslam's Proto Epic SID: BTTN230006WT" at bounding box center [439, 316] width 371 height 81
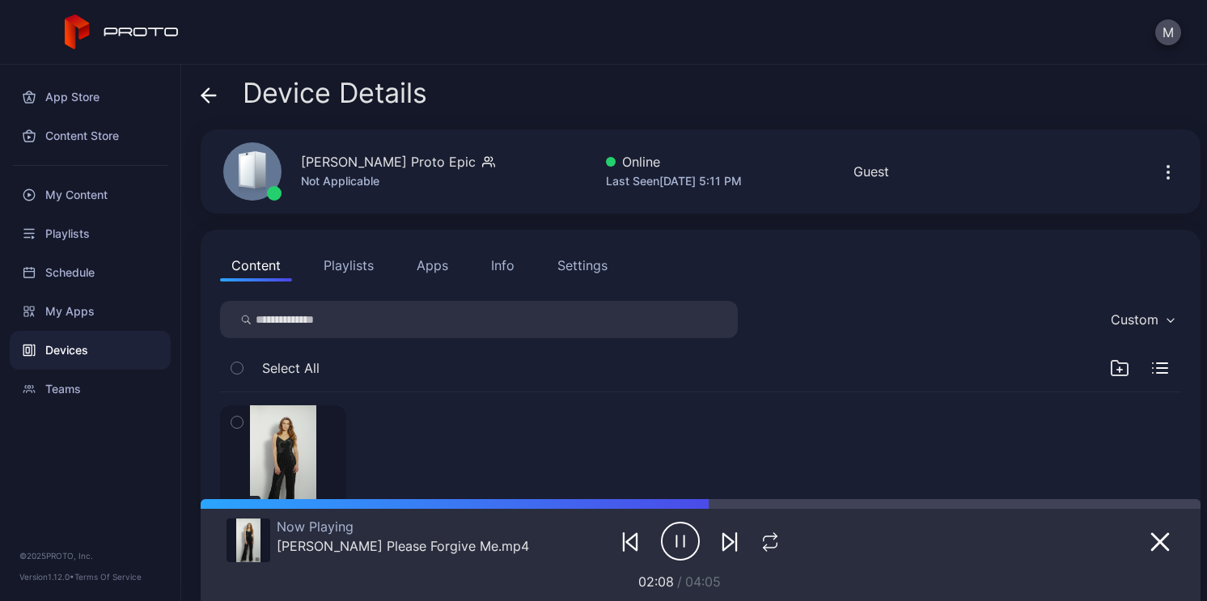
click at [668, 555] on icon "button" at bounding box center [680, 541] width 39 height 40
click at [764, 454] on div "04:05 Adeline Mocke's Please Forgive Me.mp4 Aug 19, 2025" at bounding box center [700, 489] width 961 height 195
click at [99, 100] on div "App Store" at bounding box center [90, 97] width 161 height 39
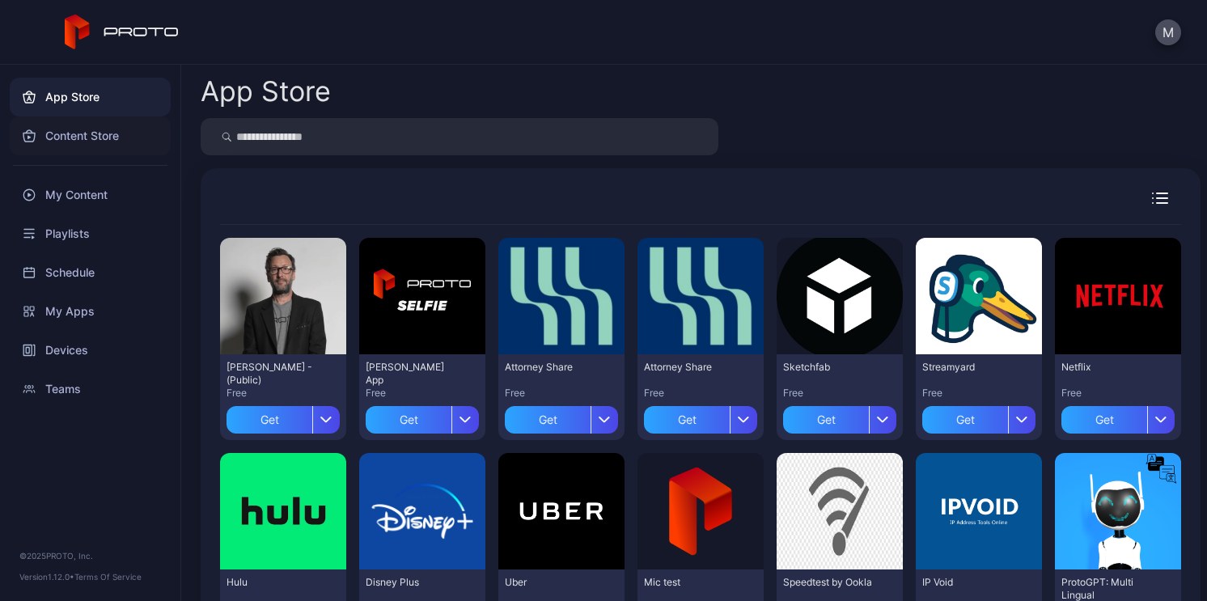
click at [92, 134] on div "Content Store" at bounding box center [90, 136] width 161 height 39
